Goal: Information Seeking & Learning: Learn about a topic

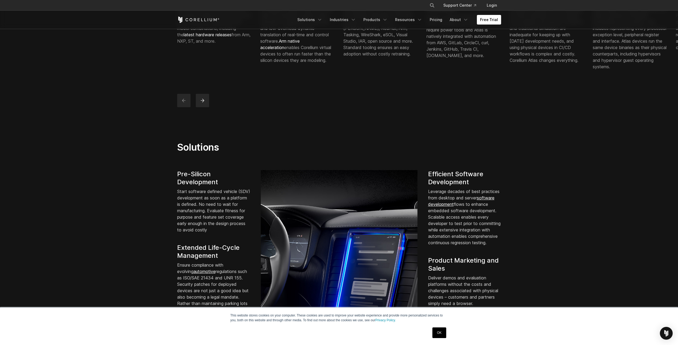
scroll to position [369, 0]
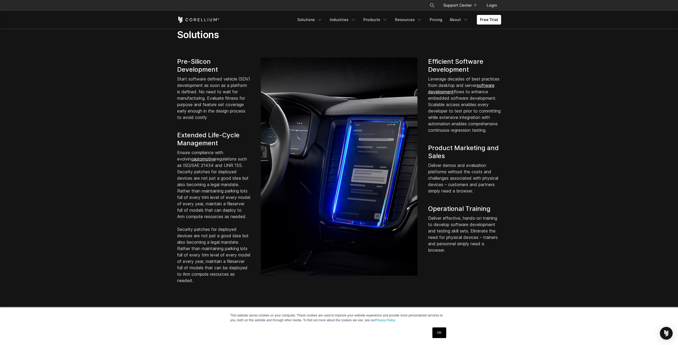
click at [212, 190] on p "Ensure compliance with evolving automotive regulations such as ISO/SAE 21434 an…" at bounding box center [213, 184] width 73 height 70
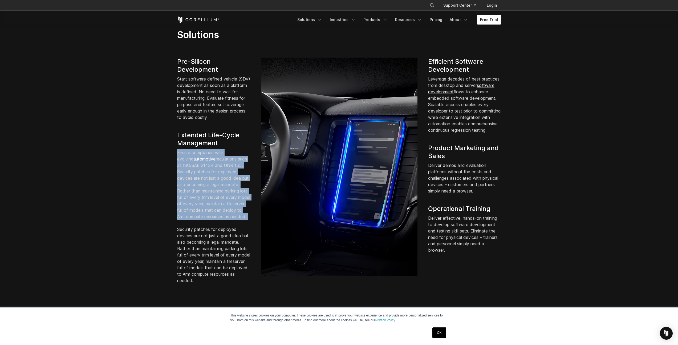
click at [212, 190] on p "Ensure compliance with evolving automotive regulations such as ISO/SAE 21434 an…" at bounding box center [213, 184] width 73 height 70
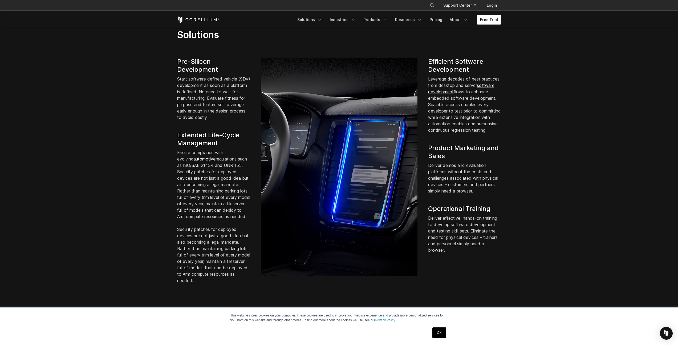
click at [214, 104] on p "Start software defined vehicle (SDV) development as soon as a platform is defin…" at bounding box center [213, 98] width 73 height 45
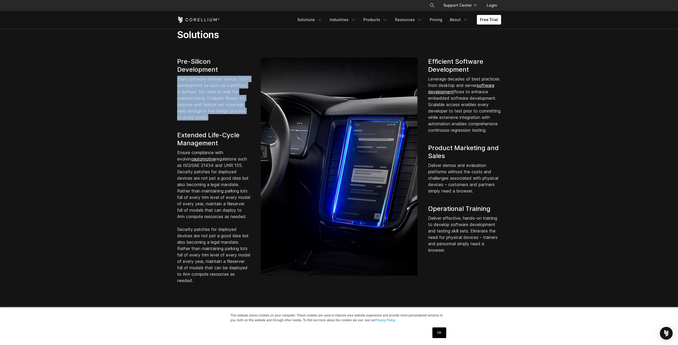
click at [214, 104] on p "Start software defined vehicle (SDV) development as soon as a platform is defin…" at bounding box center [213, 98] width 73 height 45
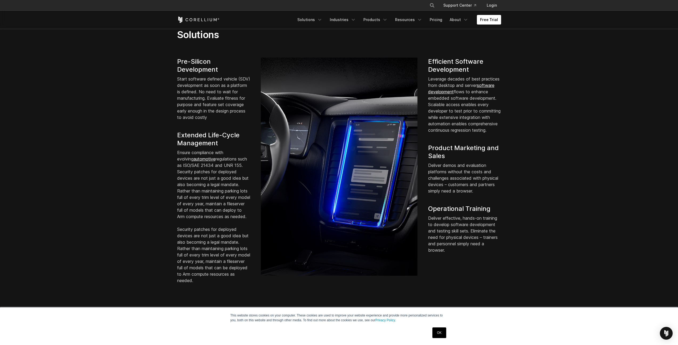
click at [132, 162] on section "Solutions Pre-Silicon Development Start software defined vehicle (SDV) developm…" at bounding box center [339, 156] width 678 height 289
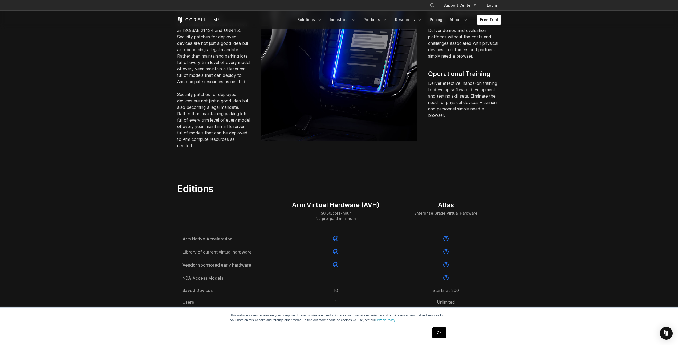
scroll to position [551, 0]
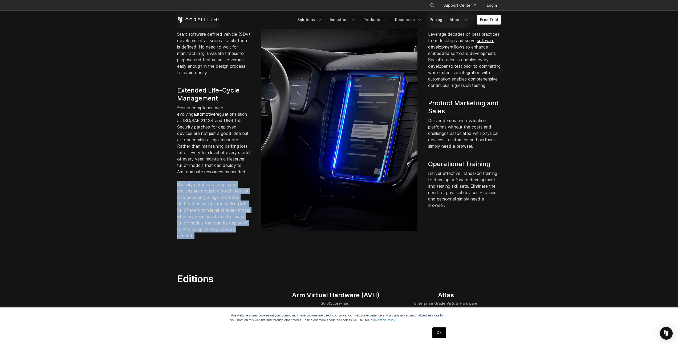
scroll to position [367, 0]
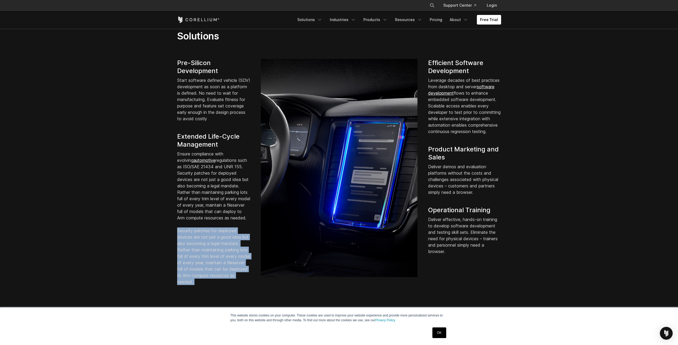
click at [449, 96] on link "software development" at bounding box center [461, 90] width 66 height 12
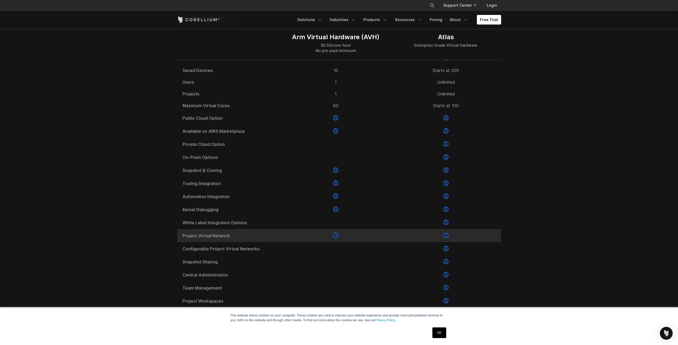
scroll to position [663, 0]
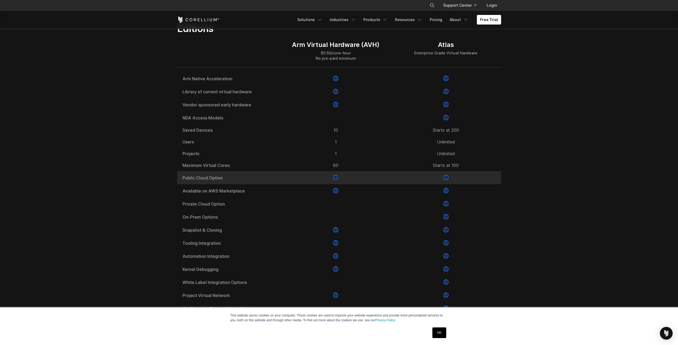
drag, startPoint x: 262, startPoint y: 82, endPoint x: 264, endPoint y: 190, distance: 107.3
click at [264, 190] on div "Arm Native Acceleration Library of current virtual hardware Vendor sponsored ea…" at bounding box center [339, 240] width 324 height 344
click at [264, 180] on span "Public Cloud Option" at bounding box center [228, 177] width 93 height 4
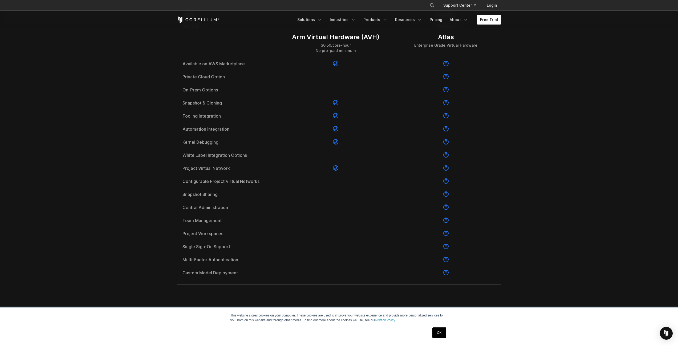
scroll to position [643, 0]
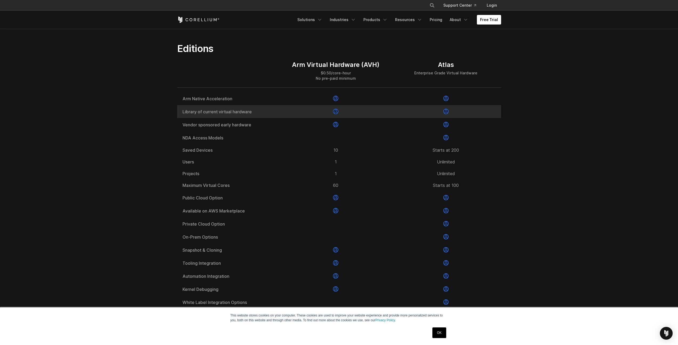
drag, startPoint x: 202, startPoint y: 85, endPoint x: 204, endPoint y: 119, distance: 33.9
click at [204, 119] on div "Arm Virtual Hardware (AVH) $0.50/core-hour No pre-paid minimum Atlas Enterprise…" at bounding box center [339, 242] width 324 height 377
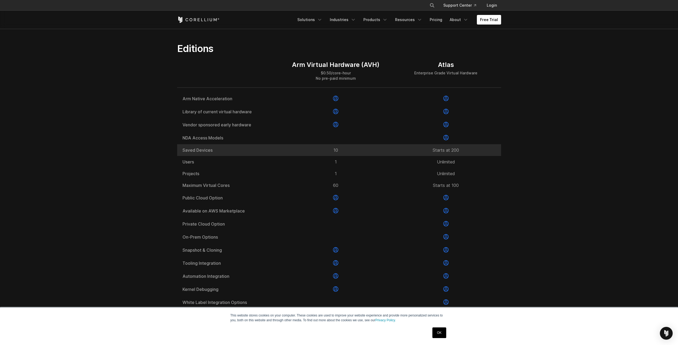
click at [196, 156] on div "Saved Devices" at bounding box center [229, 150] width 104 height 12
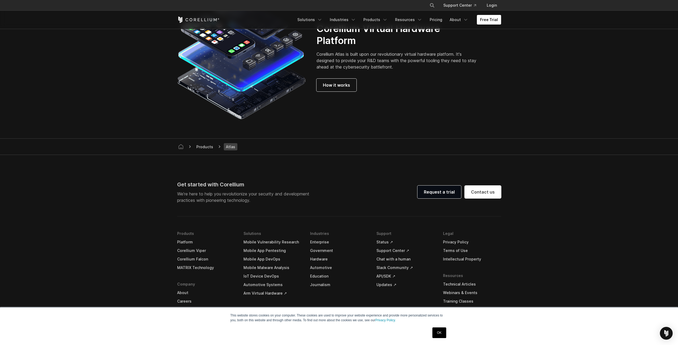
scroll to position [1467, 0]
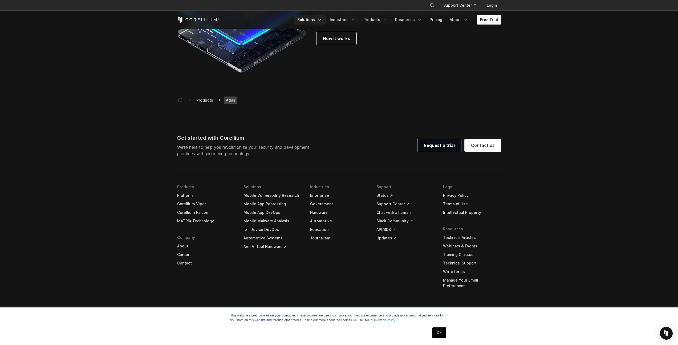
click at [310, 20] on link "Solutions" at bounding box center [309, 20] width 31 height 10
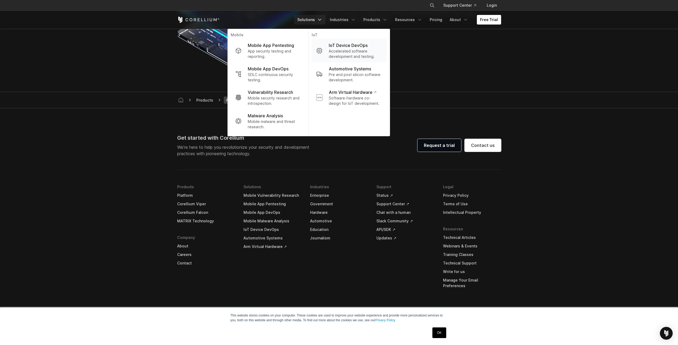
click at [345, 53] on p "Accelerated software development and testing." at bounding box center [355, 53] width 53 height 11
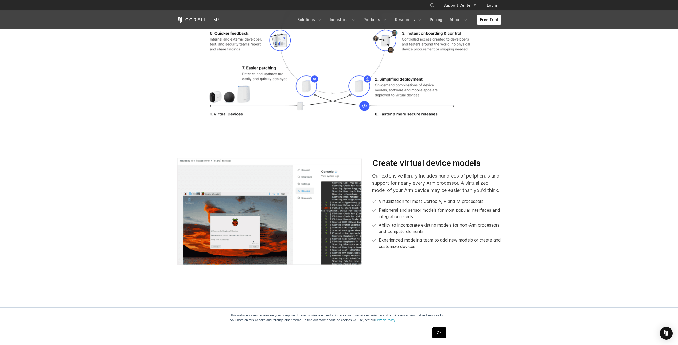
scroll to position [995, 0]
